Goal: Information Seeking & Learning: Find specific fact

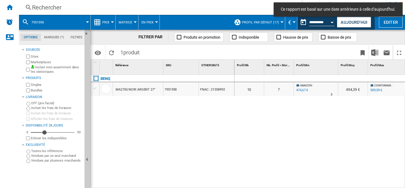
click at [47, 5] on div "Rechercher" at bounding box center [159, 7] width 254 height 8
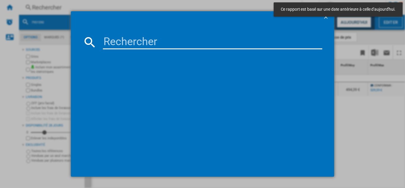
click at [121, 39] on input at bounding box center [212, 42] width 219 height 14
paste input "7999704"
type input "7999704"
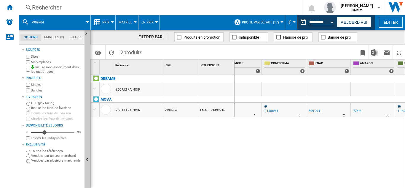
scroll to position [0, 508]
click at [48, 9] on div "Rechercher" at bounding box center [159, 7] width 254 height 8
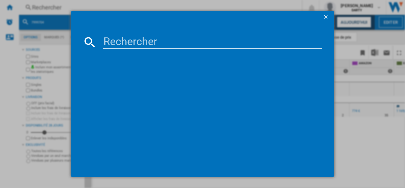
type input "7719779"
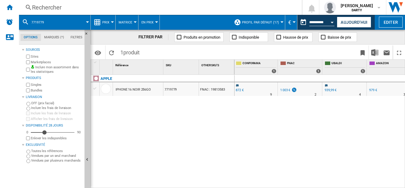
scroll to position [0, 543]
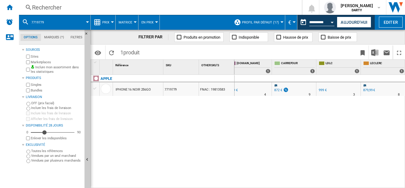
click at [56, 7] on div "Rechercher" at bounding box center [159, 7] width 254 height 8
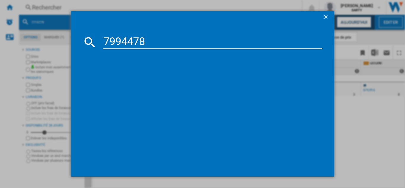
type input "7994478"
